Goal: Information Seeking & Learning: Learn about a topic

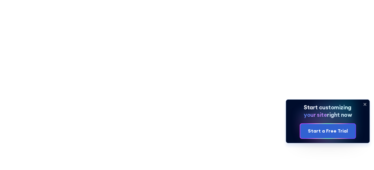
click at [365, 104] on icon at bounding box center [365, 105] width 10 height 10
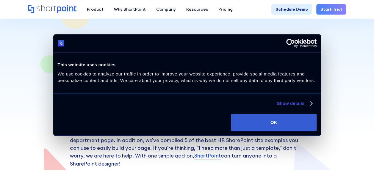
scroll to position [30, 0]
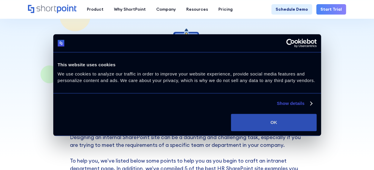
click at [287, 118] on button "OK" at bounding box center [273, 122] width 85 height 17
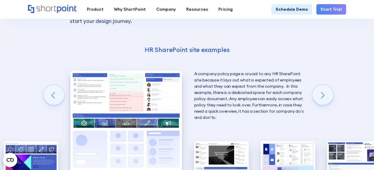
scroll to position [922, 0]
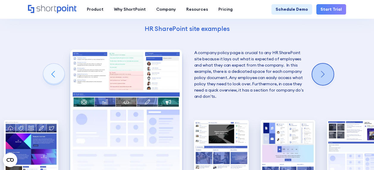
click at [323, 71] on div "Next slide" at bounding box center [322, 74] width 21 height 21
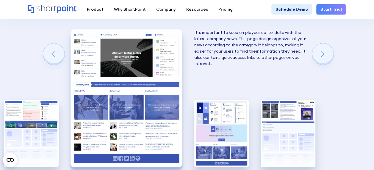
scroll to position [952, 0]
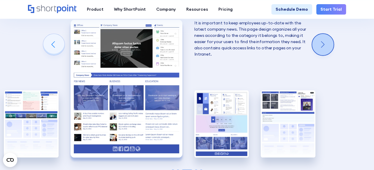
click at [315, 42] on div "Next slide" at bounding box center [322, 44] width 21 height 21
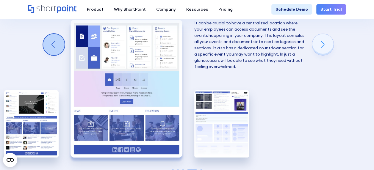
click at [60, 46] on div "Previous slide" at bounding box center [53, 44] width 21 height 21
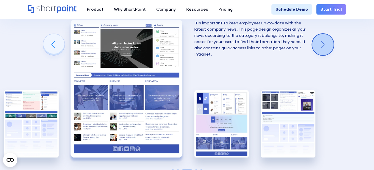
click at [321, 48] on div "Next slide" at bounding box center [322, 44] width 21 height 21
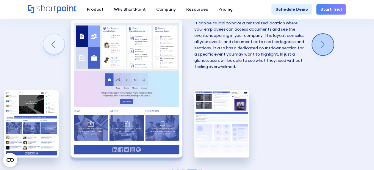
click at [321, 48] on div "Next slide" at bounding box center [322, 44] width 21 height 21
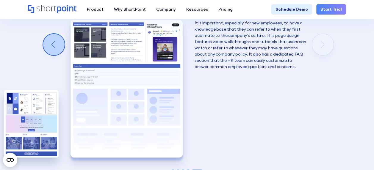
click at [50, 42] on div "Previous slide" at bounding box center [53, 44] width 21 height 21
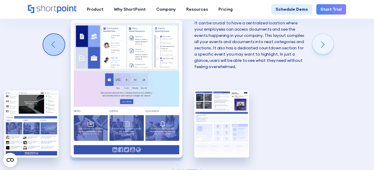
click at [50, 41] on div "Previous slide" at bounding box center [53, 44] width 21 height 21
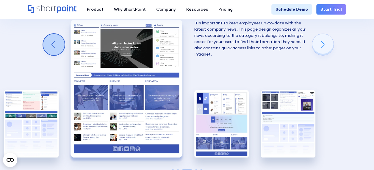
click at [50, 41] on div "Previous slide" at bounding box center [53, 44] width 21 height 21
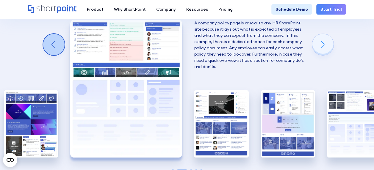
click at [50, 41] on div "Previous slide" at bounding box center [53, 44] width 21 height 21
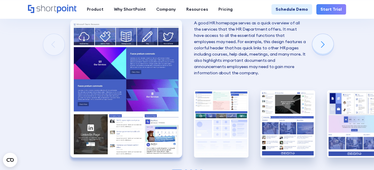
click at [51, 37] on div "Creating an HR SharePoint site Now that you know what to consider when creating…" at bounding box center [187, 32] width 374 height 387
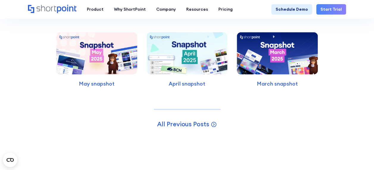
scroll to position [1428, 0]
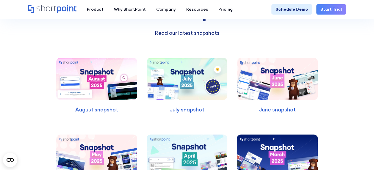
click at [68, 64] on img at bounding box center [96, 79] width 81 height 42
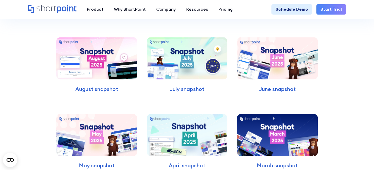
scroll to position [1458, 0]
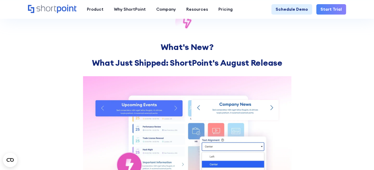
scroll to position [357, 0]
